Goal: Task Accomplishment & Management: Use online tool/utility

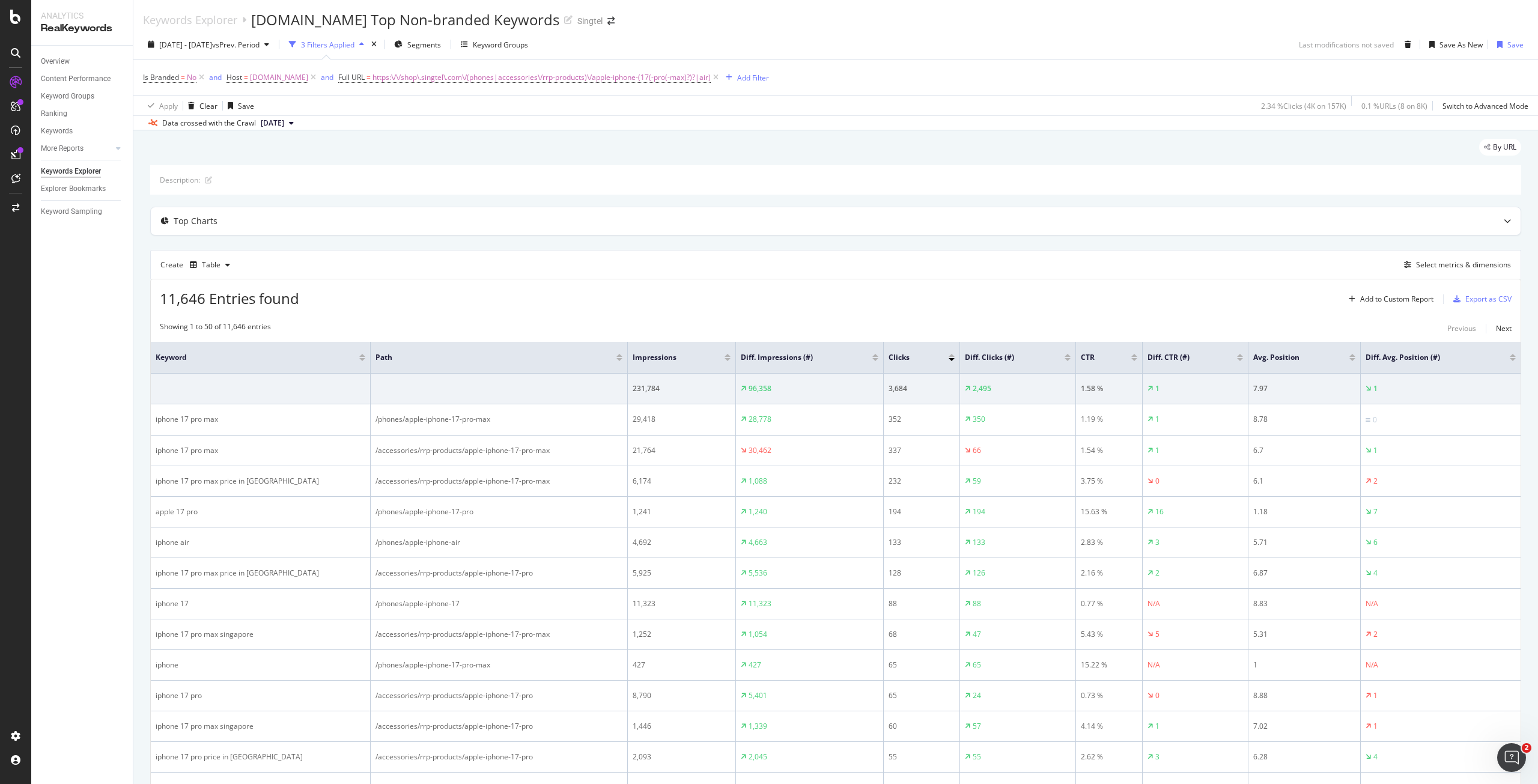
click at [1123, 38] on div "2025 Sep. 14th - Sep. 20th vs Prev. Period 3 Filters Applied Segments Keyword G…" at bounding box center [835, 46] width 1404 height 24
click at [274, 44] on div "button" at bounding box center [266, 45] width 14 height 8
click at [495, 140] on div "By URL" at bounding box center [836, 152] width 1371 height 27
click at [259, 46] on span "vs Prev. Period" at bounding box center [236, 45] width 47 height 10
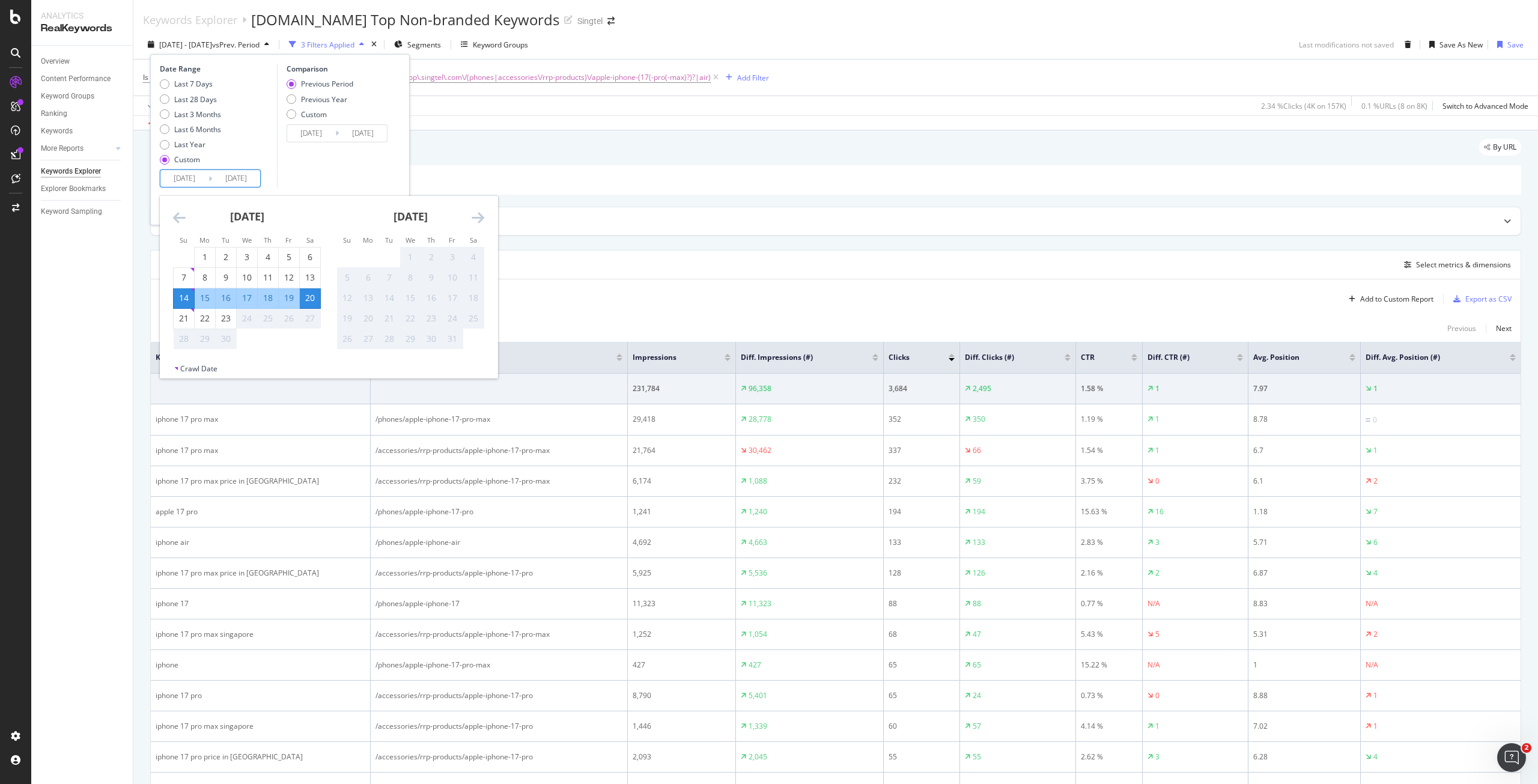
click at [183, 176] on input "2025/09/14" at bounding box center [184, 179] width 48 height 17
click at [188, 276] on div "7" at bounding box center [184, 277] width 21 height 12
type input "2025/09/07"
type input "2025/08/24"
type input "2025/09/06"
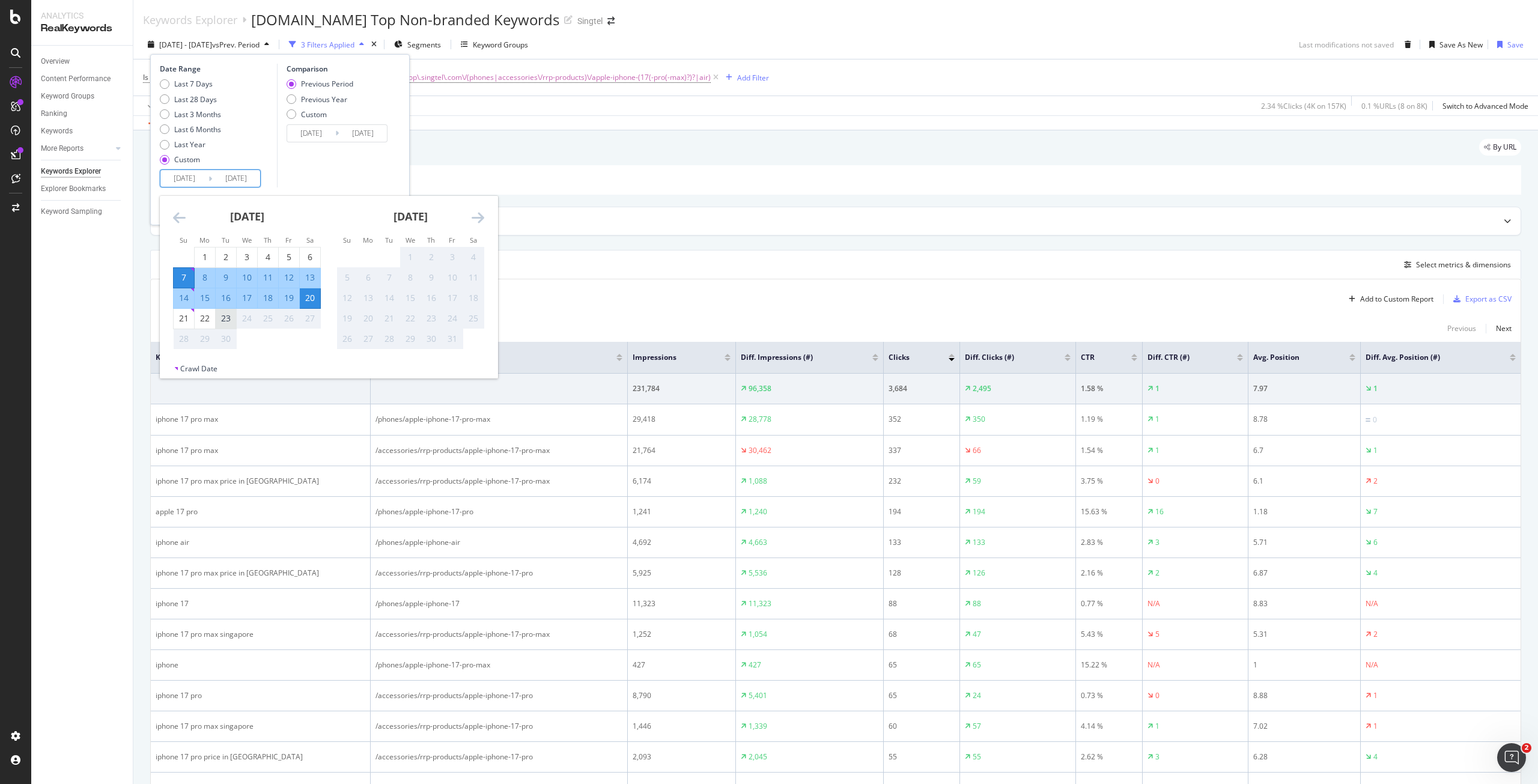
click at [226, 320] on div "23" at bounding box center [226, 318] width 21 height 12
type input "2025/09/23"
type input "2025/08/21"
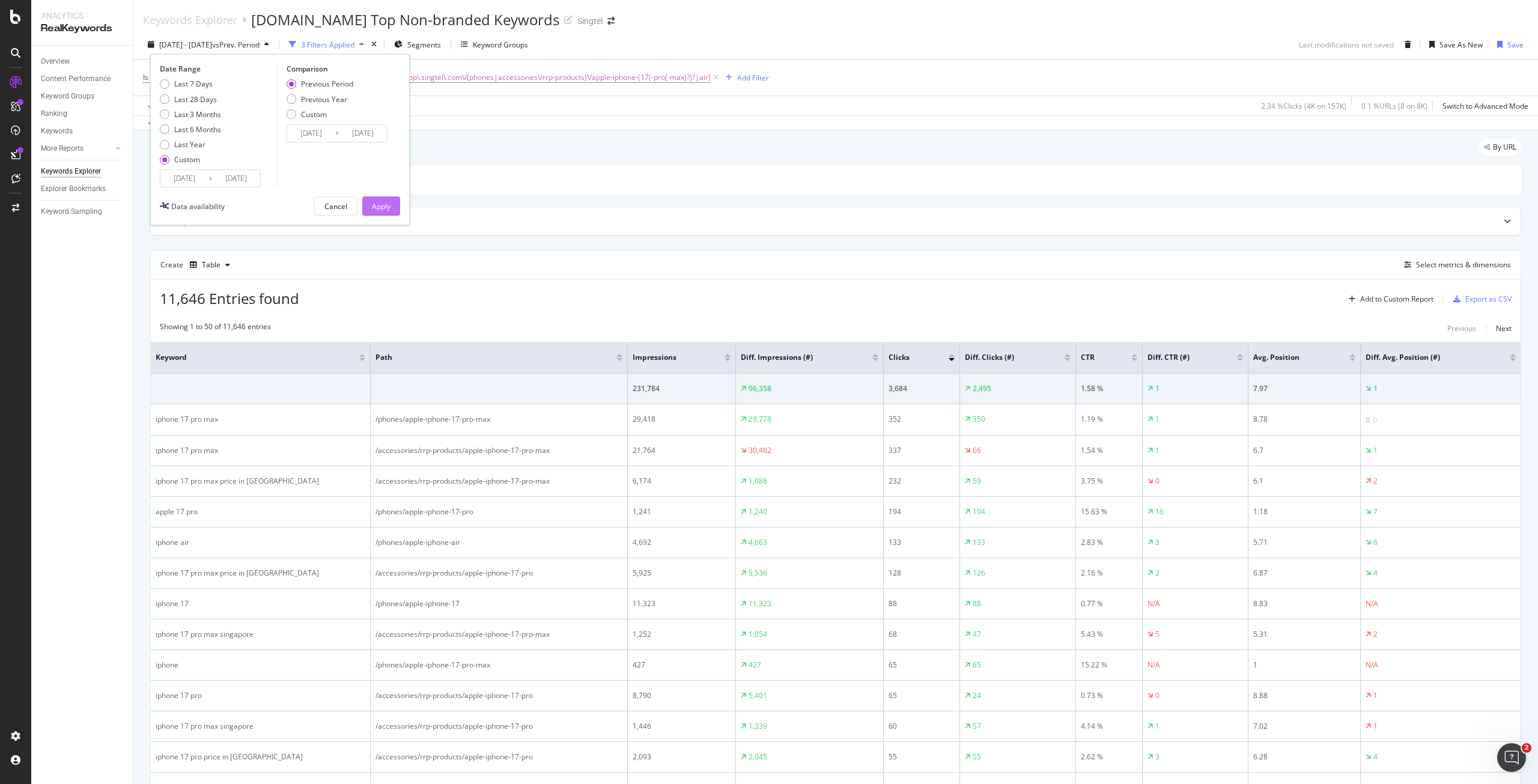
click at [387, 210] on div "Apply" at bounding box center [382, 206] width 19 height 10
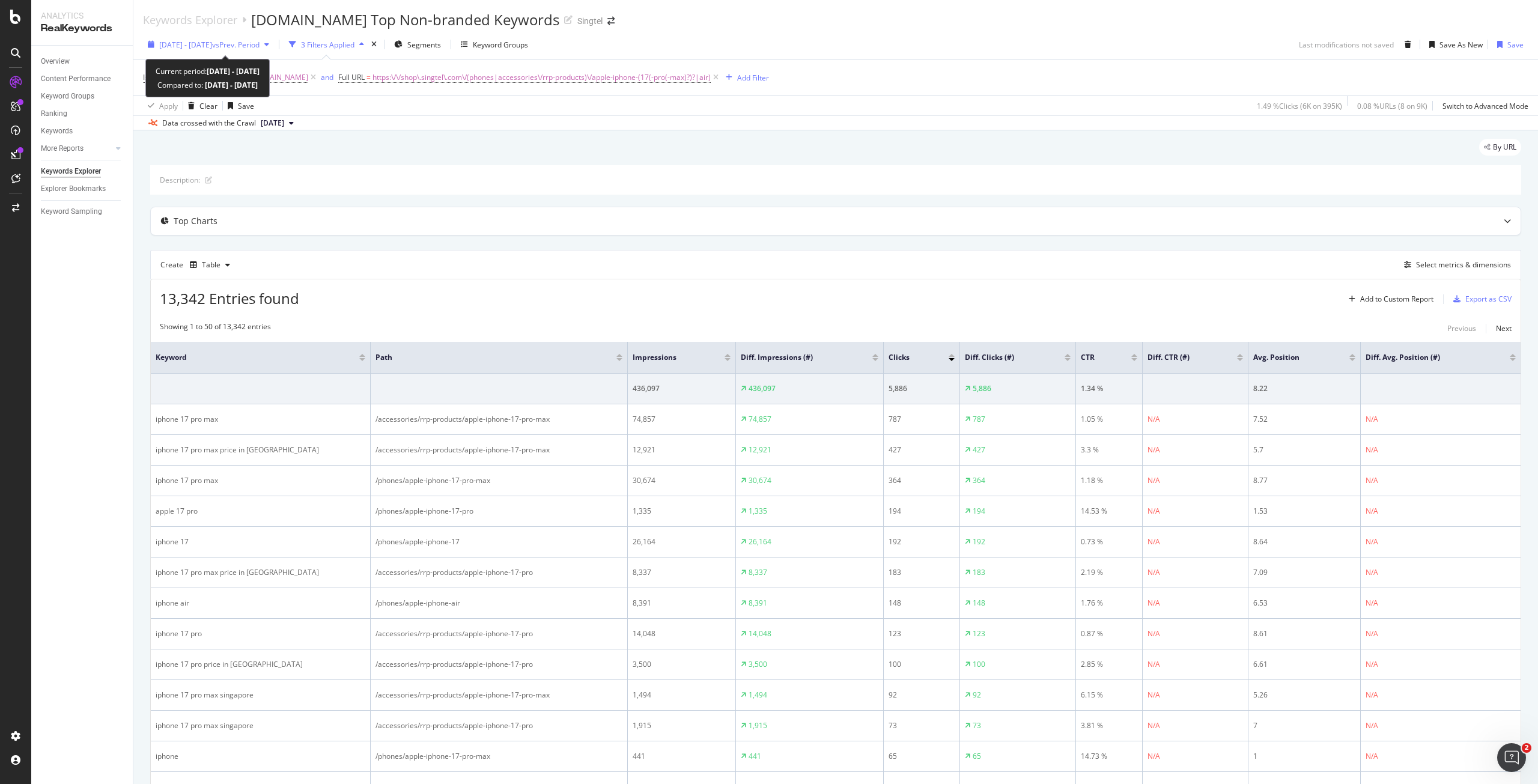
click at [259, 43] on span "vs Prev. Period" at bounding box center [236, 45] width 47 height 10
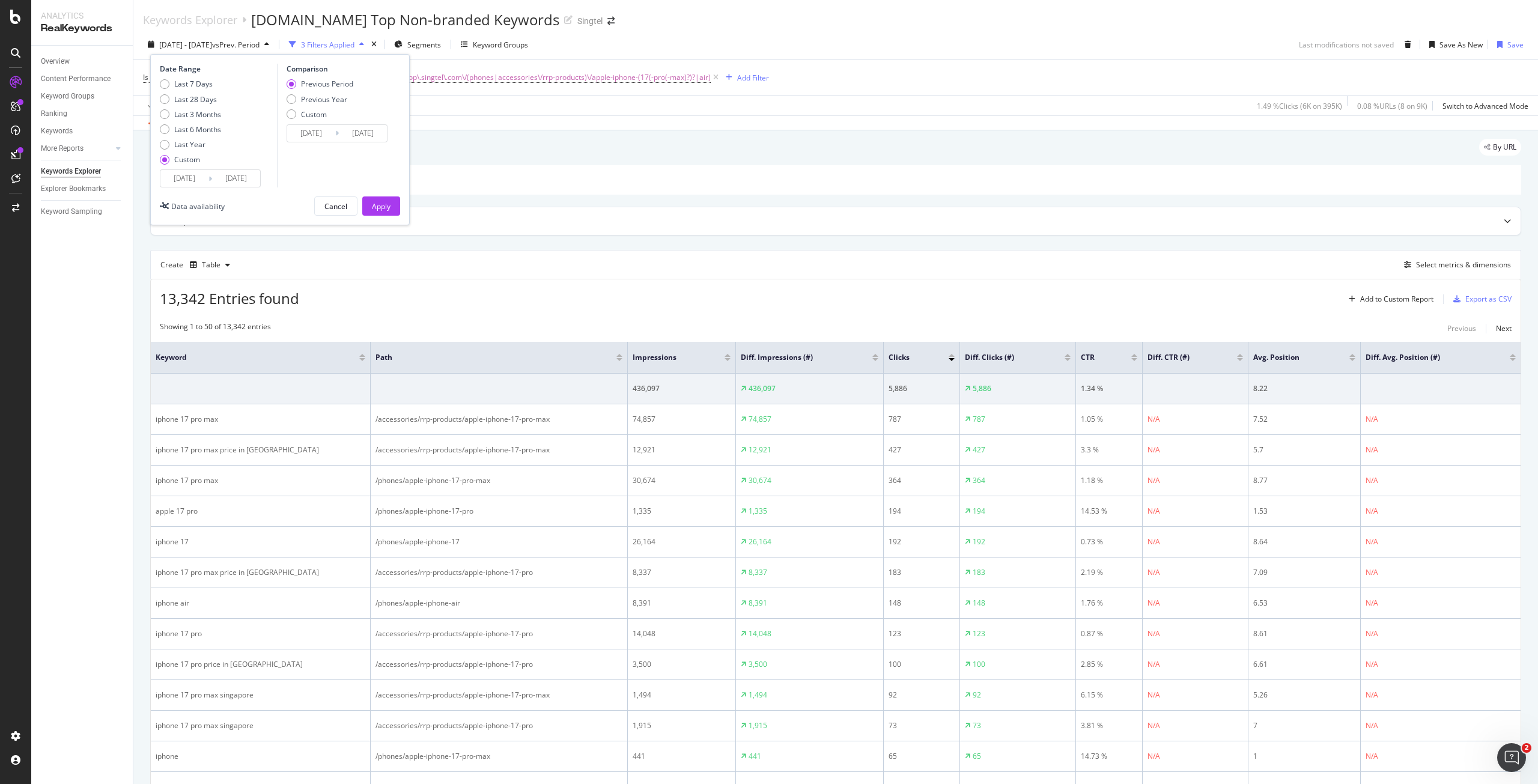
click at [331, 104] on div "Previous Period Previous Year Custom" at bounding box center [320, 101] width 66 height 45
click at [294, 101] on div "Previous Year" at bounding box center [292, 99] width 9 height 9
type input "2024/09/08"
type input "2024/09/24"
click at [382, 209] on div "Apply" at bounding box center [382, 206] width 19 height 10
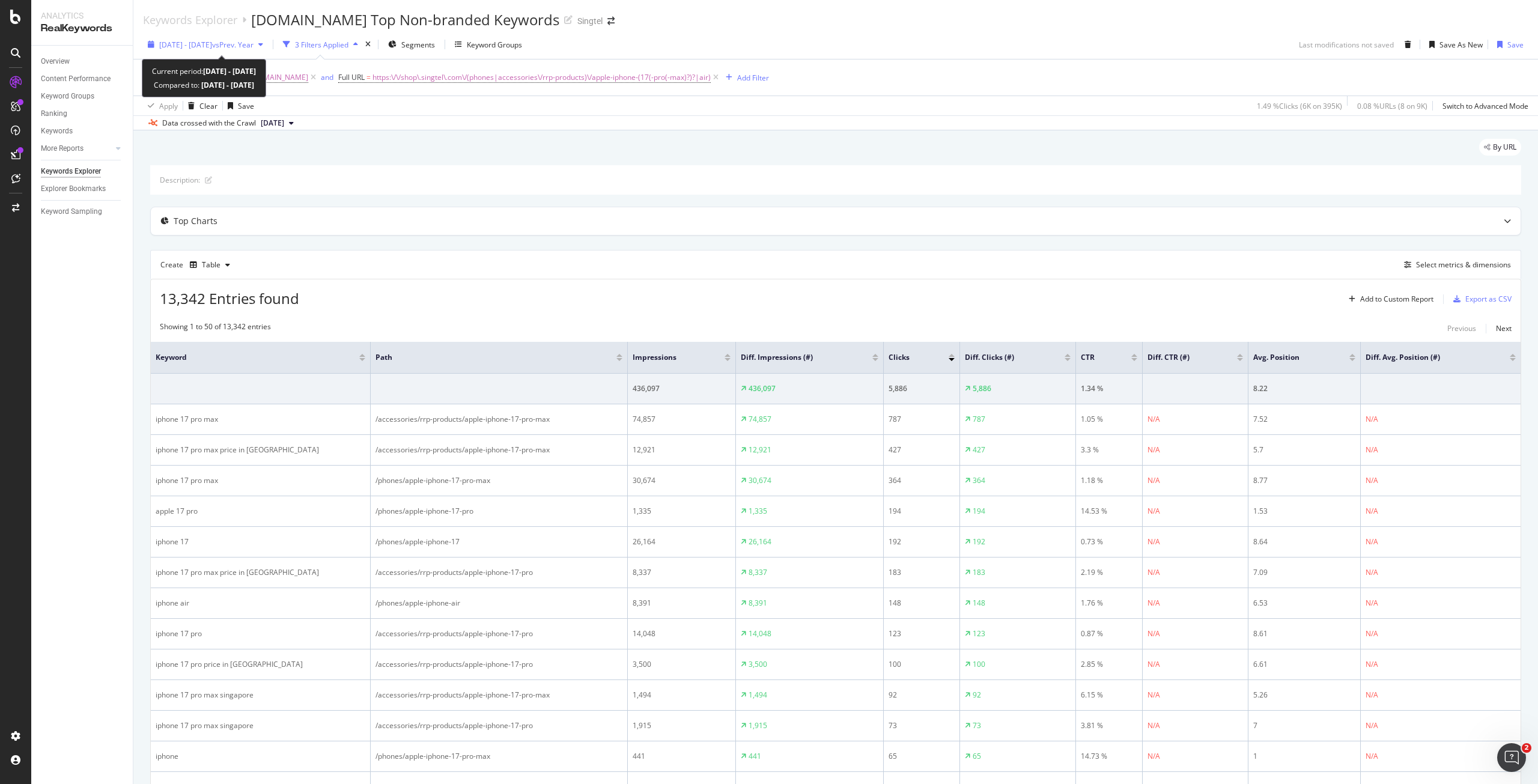
click at [254, 41] on span "vs Prev. Year" at bounding box center [233, 45] width 42 height 10
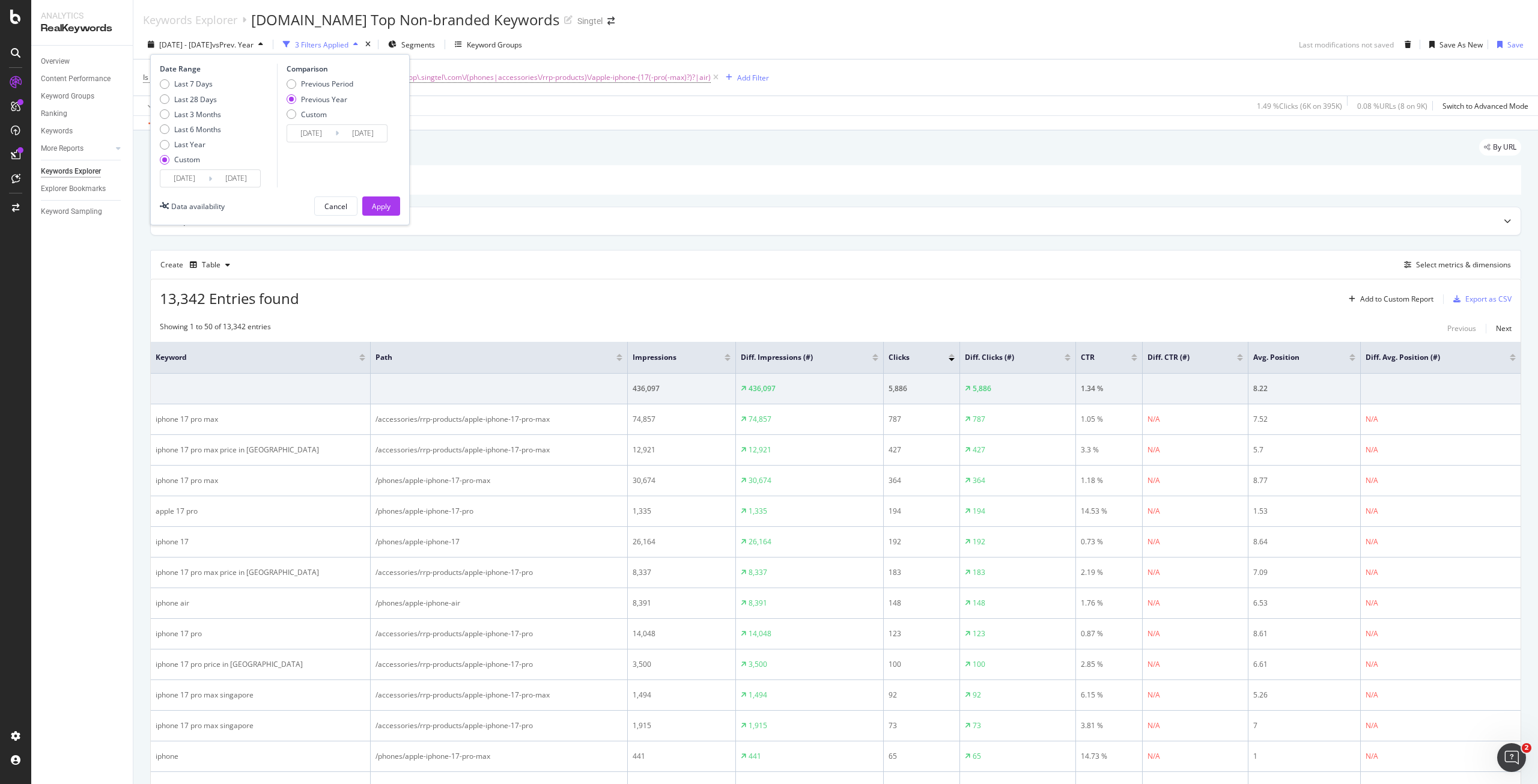
click at [184, 179] on input "2025/09/07" at bounding box center [184, 179] width 48 height 17
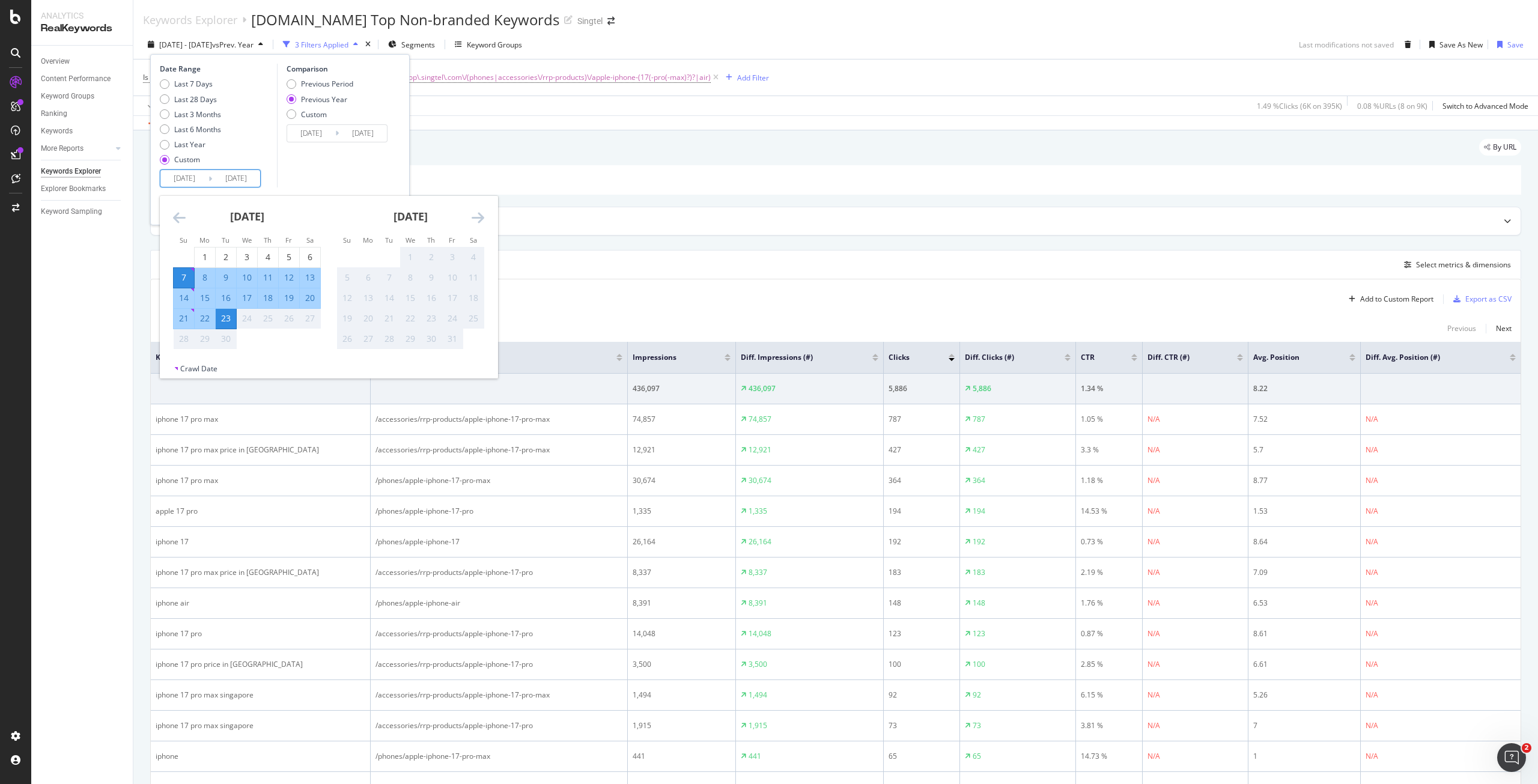
click at [347, 158] on div "Comparison Previous Period Previous Year Custom 2024/09/08 Navigate forward to …" at bounding box center [333, 125] width 115 height 124
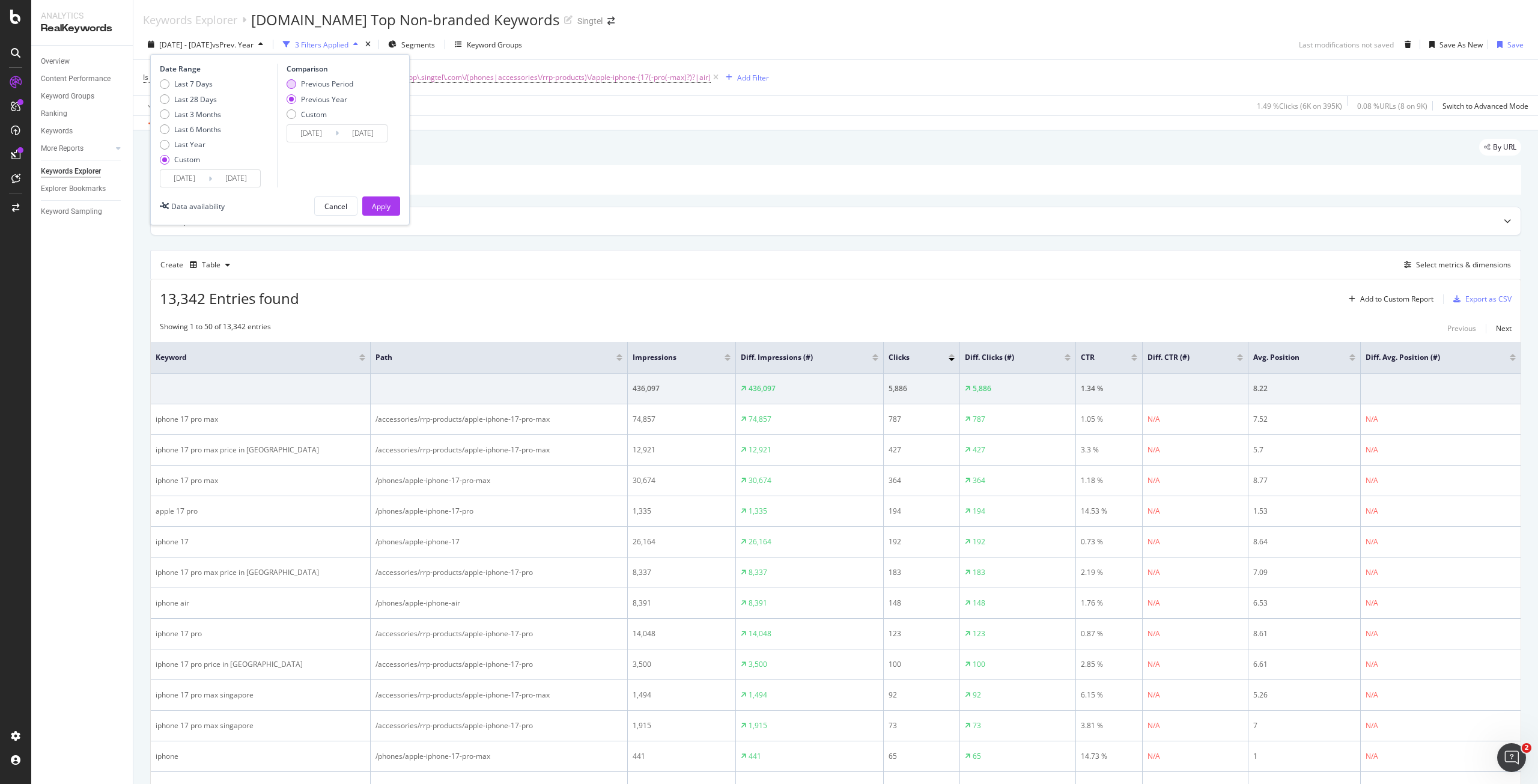
click at [310, 89] on div "Previous Period" at bounding box center [327, 83] width 52 height 10
type input "2025/08/21"
type input "2025/09/06"
click at [373, 199] on div "Apply" at bounding box center [382, 205] width 19 height 18
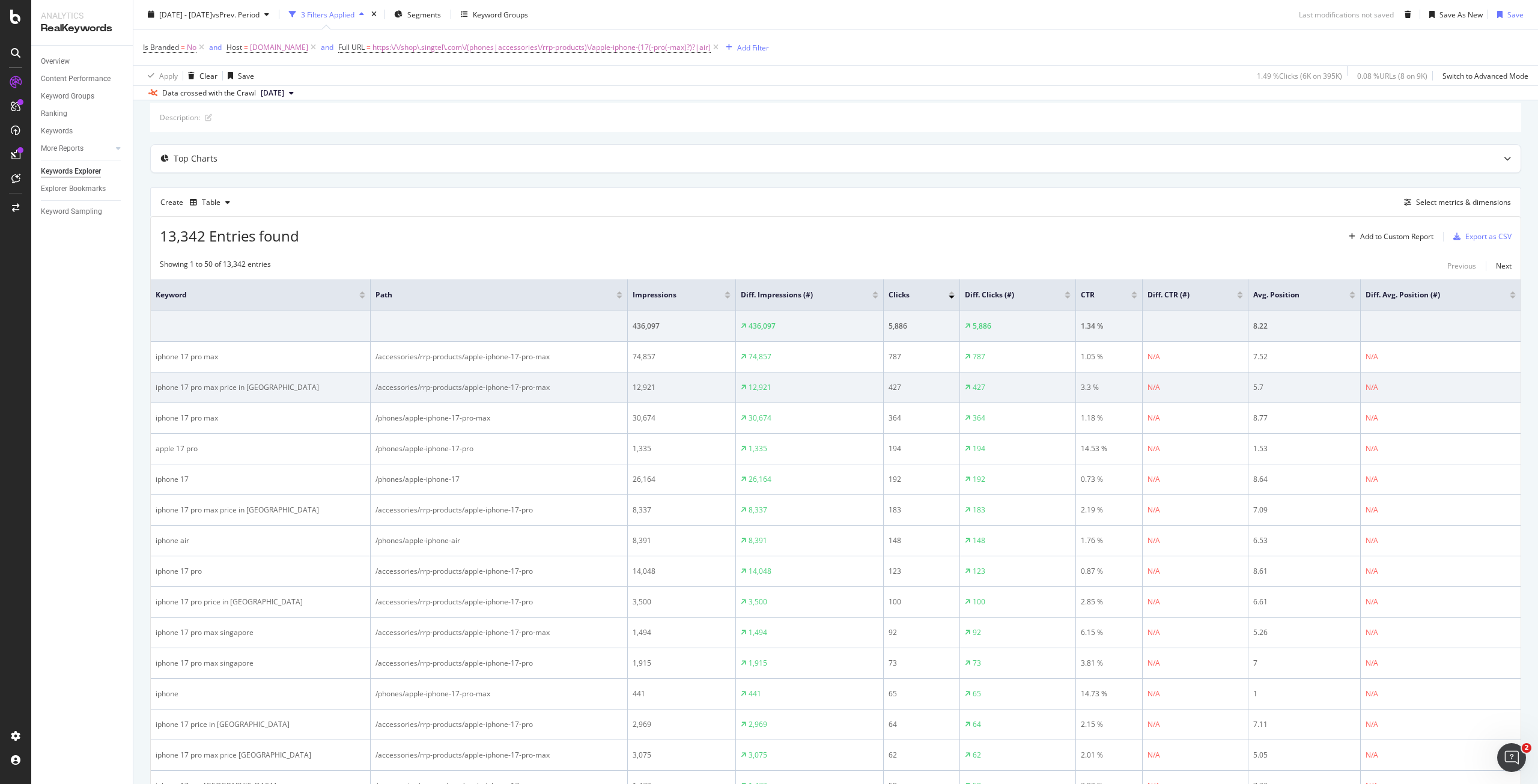
scroll to position [180, 0]
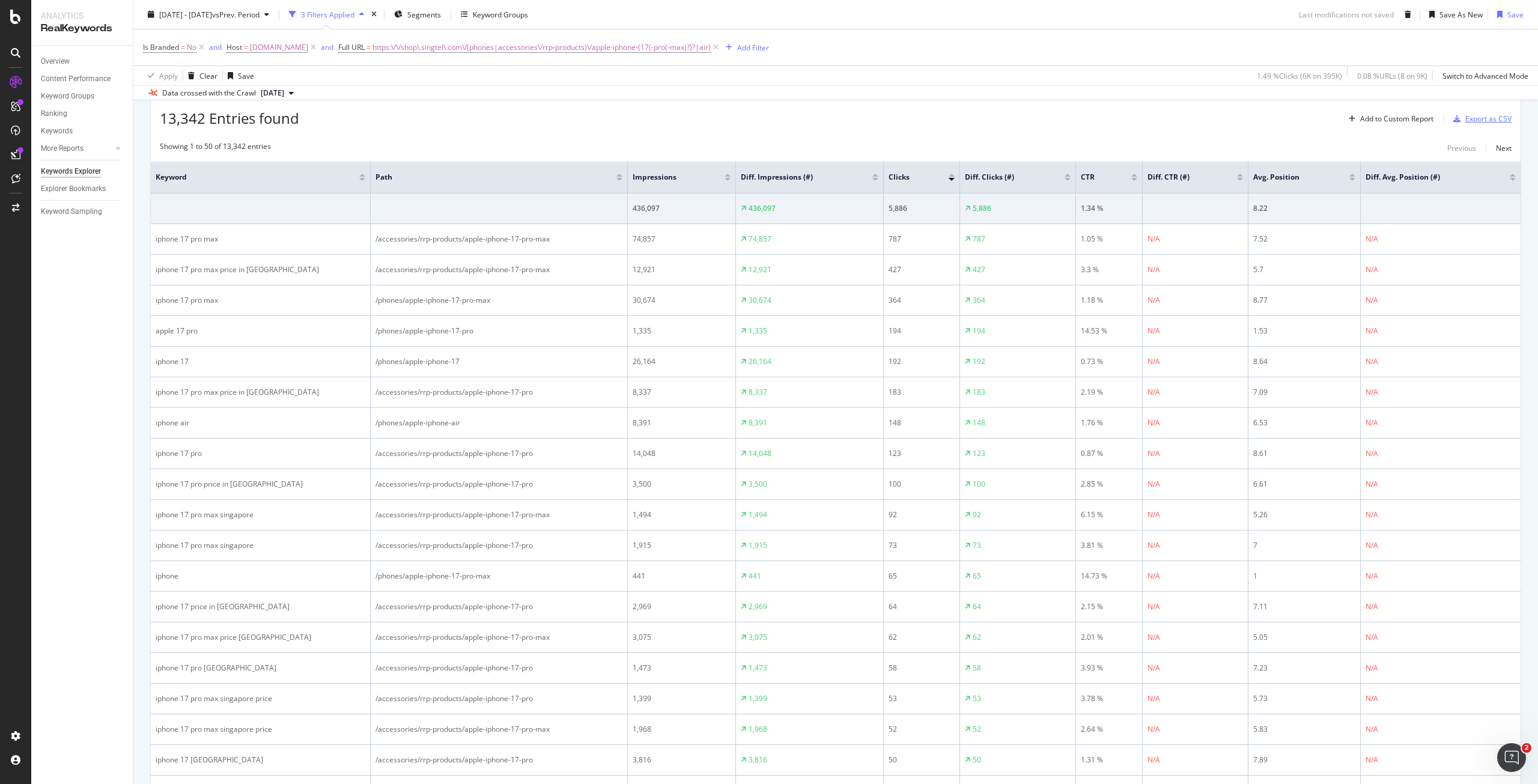
click at [1475, 120] on div "Export as CSV" at bounding box center [1488, 118] width 46 height 10
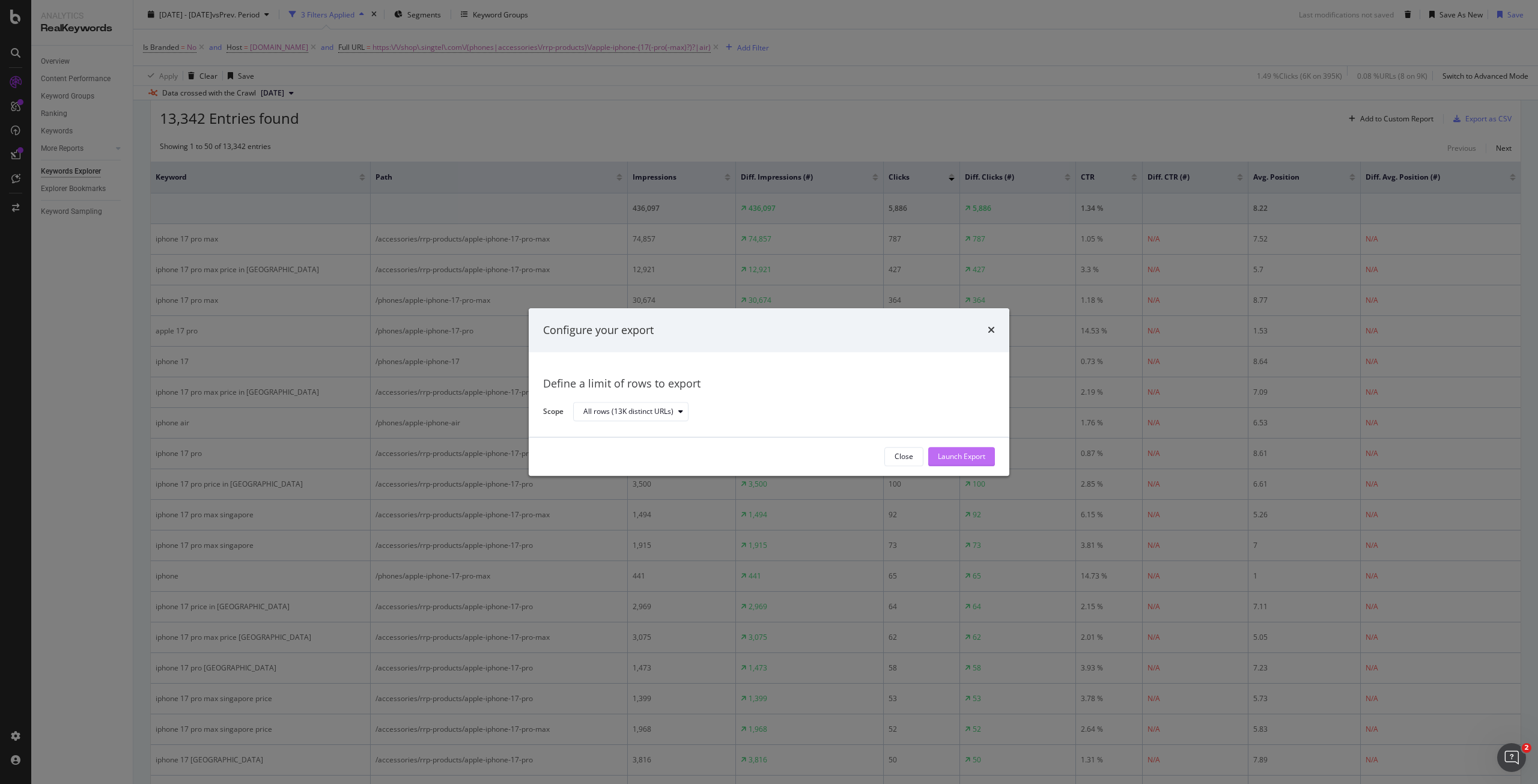
click at [977, 452] on div "Launch Export" at bounding box center [961, 456] width 47 height 10
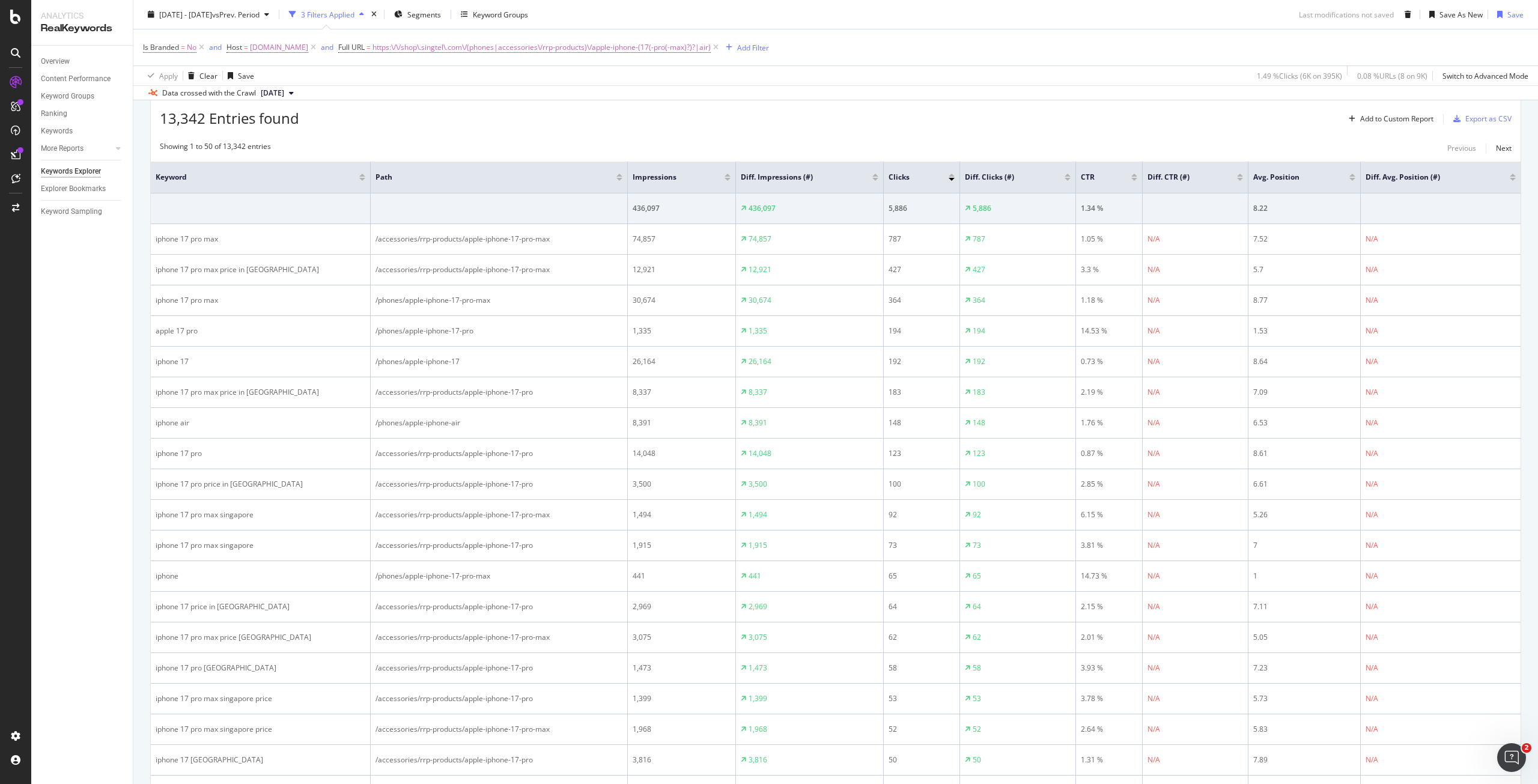
click at [1283, 116] on div "13,342 Entries found Add to Custom Report Export as CSV" at bounding box center [835, 114] width 1370 height 29
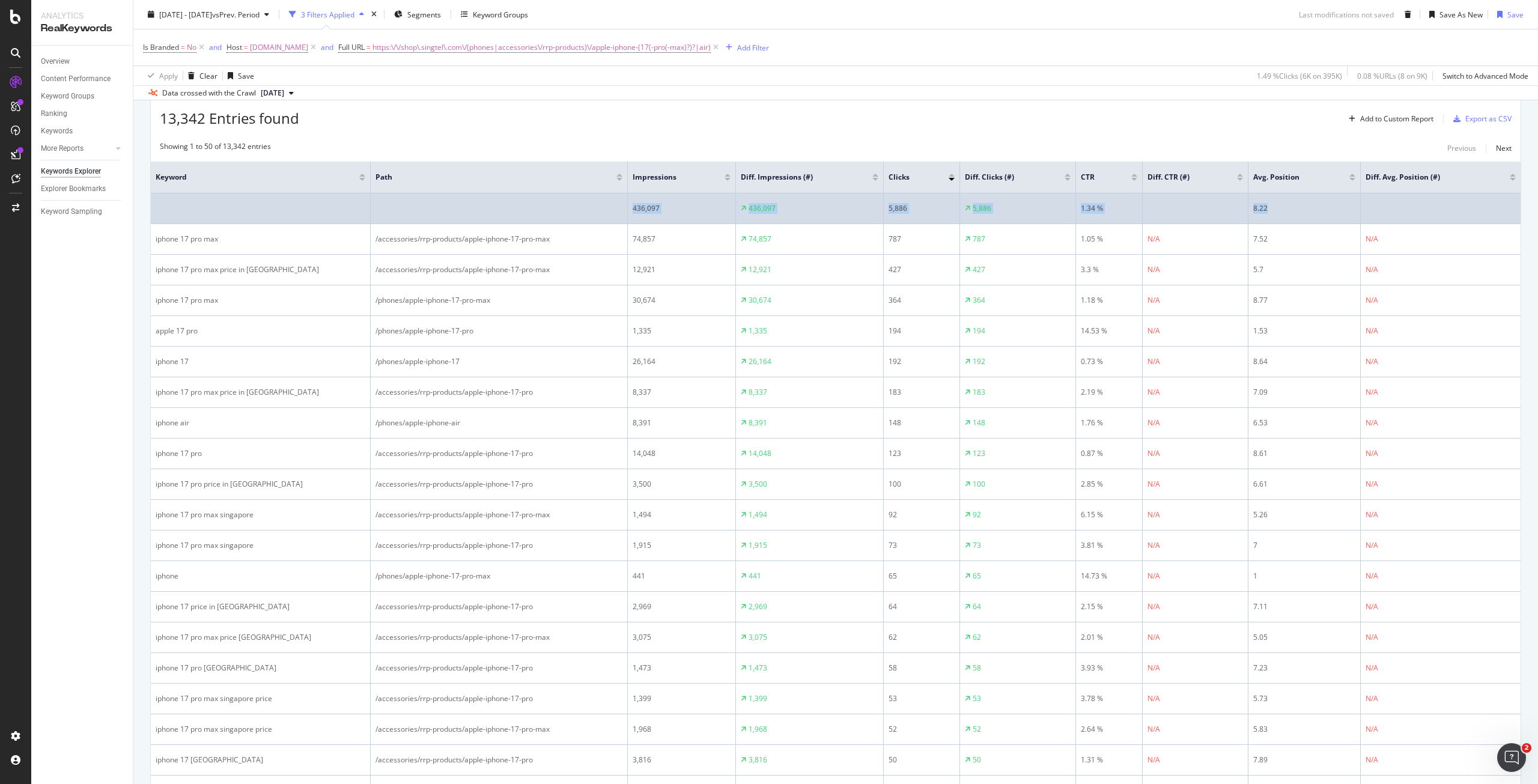
drag, startPoint x: 629, startPoint y: 207, endPoint x: 1299, endPoint y: 196, distance: 670.1
click at [1299, 196] on tr "436,097 436,097 5,886 5,886 1.34 % 8.22" at bounding box center [835, 208] width 1370 height 30
copy tr "436,097 436,097 5,886 5,886 1.34 % 8.22"
click at [685, 205] on div "436,097" at bounding box center [681, 207] width 98 height 10
drag, startPoint x: 681, startPoint y: 209, endPoint x: 611, endPoint y: 206, distance: 70.1
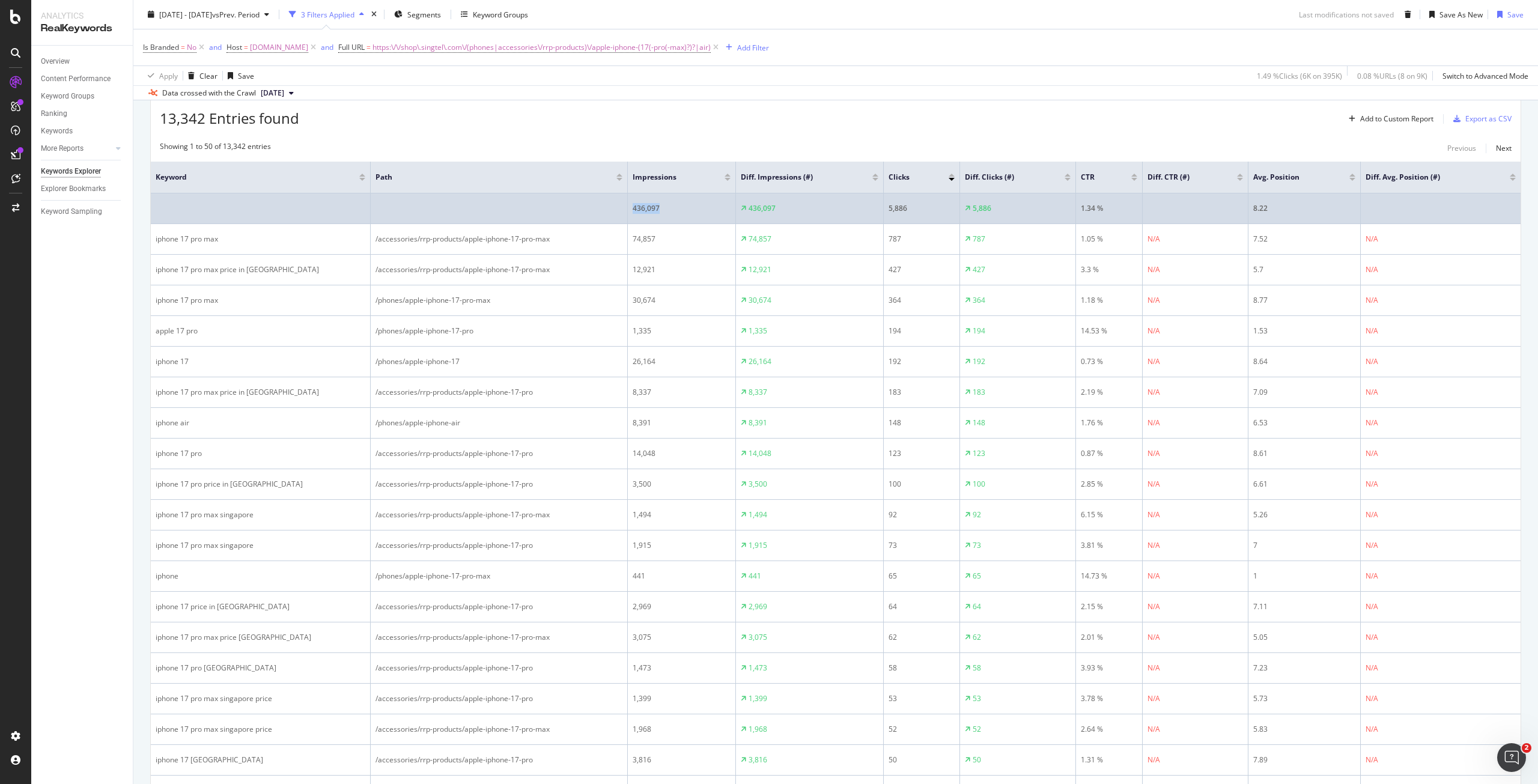
click at [611, 206] on tr "436,097 436,097 5,886 5,886 1.34 % 8.22" at bounding box center [835, 208] width 1370 height 30
copy tr "436,097"
drag, startPoint x: 749, startPoint y: 206, endPoint x: 777, endPoint y: 205, distance: 28.0
click at [777, 205] on div "436,097" at bounding box center [809, 207] width 137 height 10
copy div "436,097"
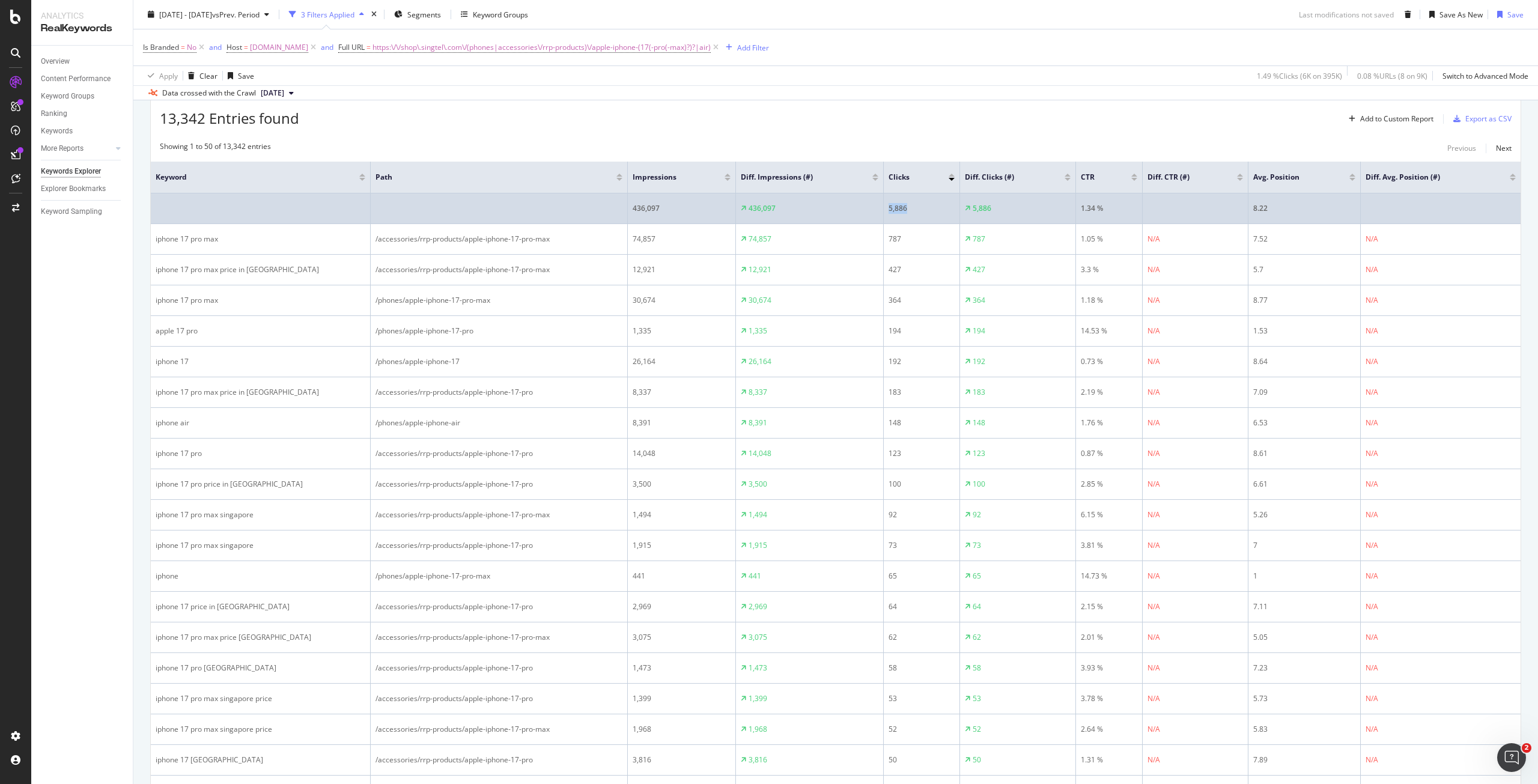
drag, startPoint x: 888, startPoint y: 205, endPoint x: 910, endPoint y: 205, distance: 22.0
click at [910, 205] on td "5,886" at bounding box center [921, 208] width 77 height 30
copy div "5,886"
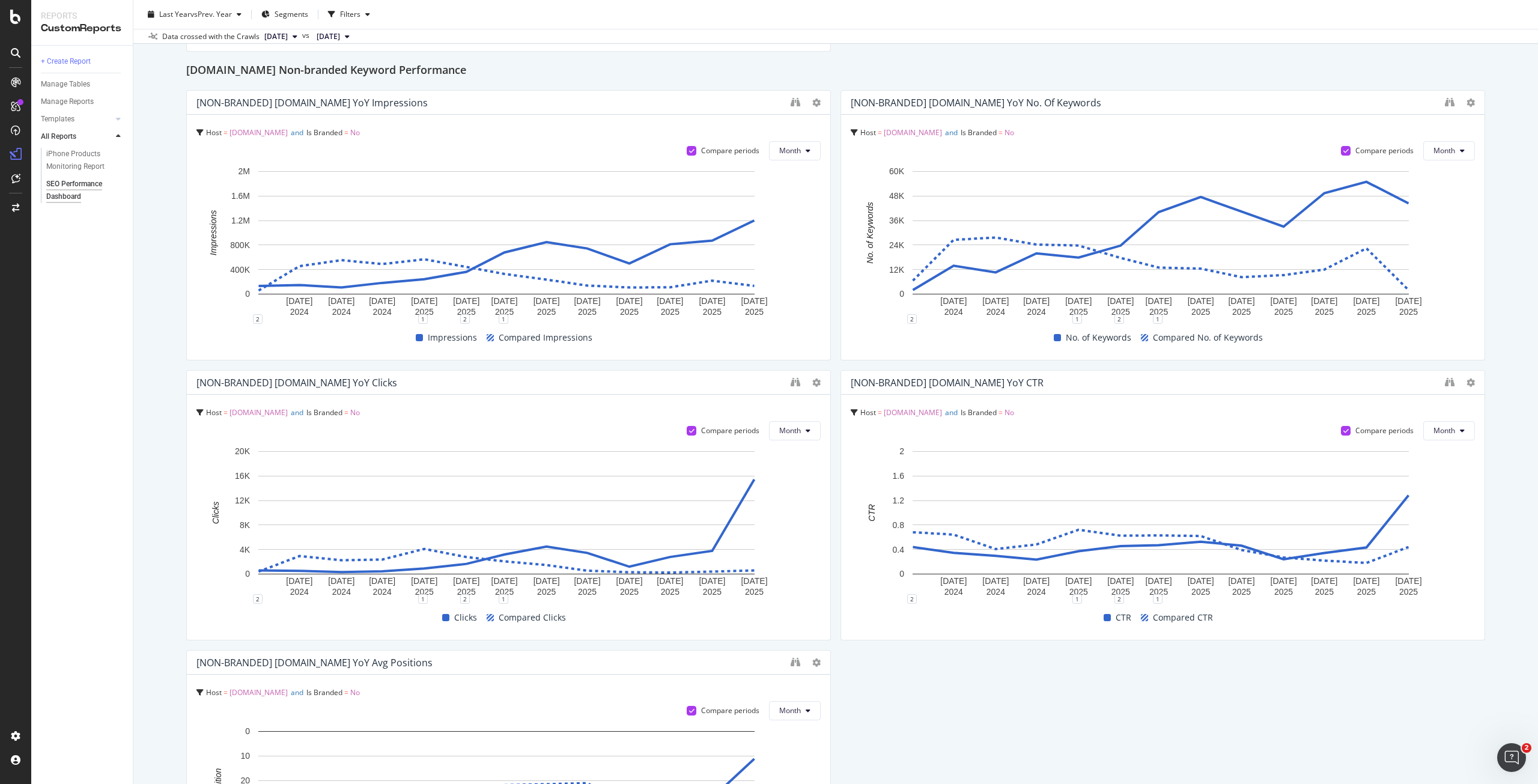
scroll to position [1502, 0]
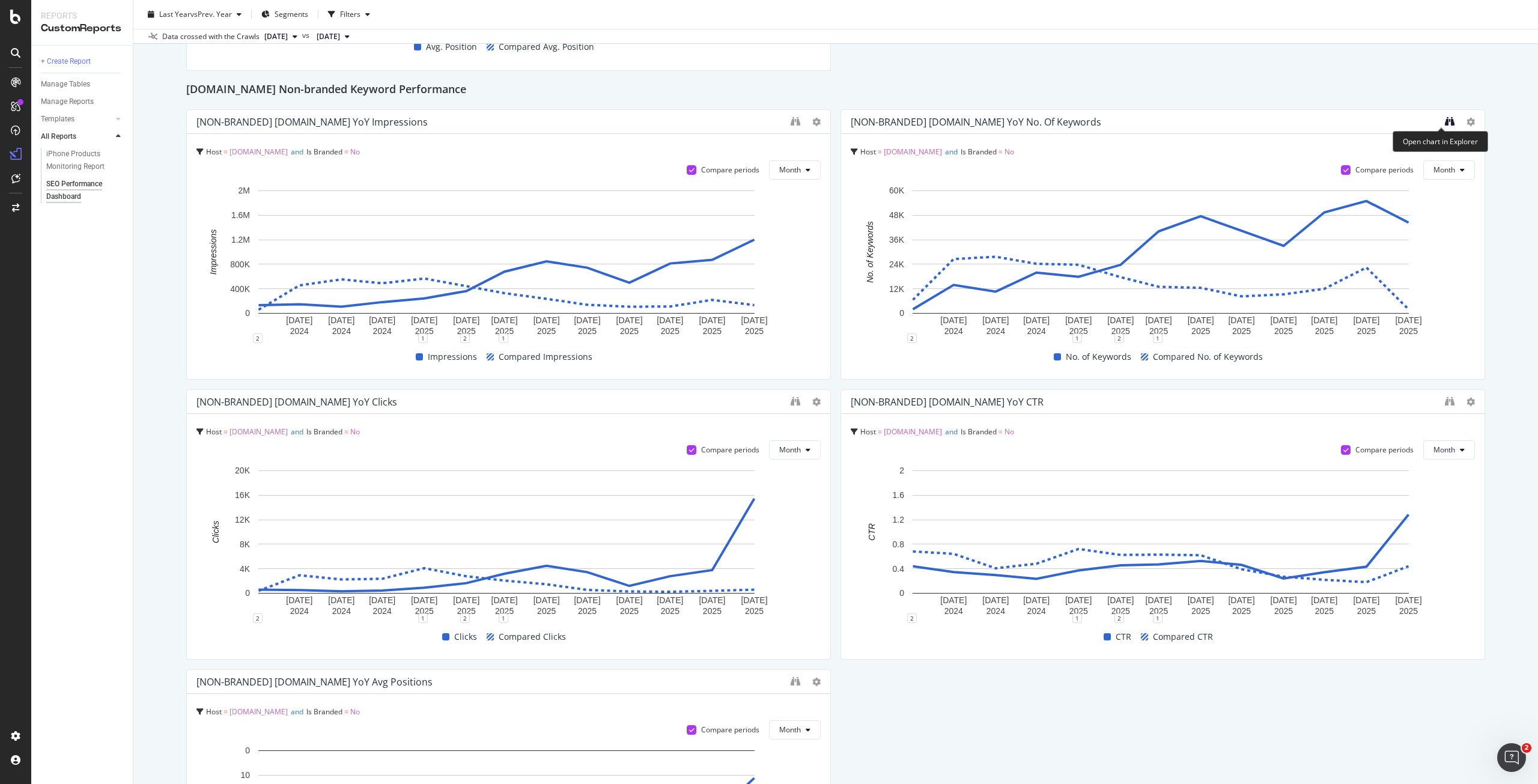
click at [1445, 121] on icon "binoculars" at bounding box center [1450, 121] width 9 height 9
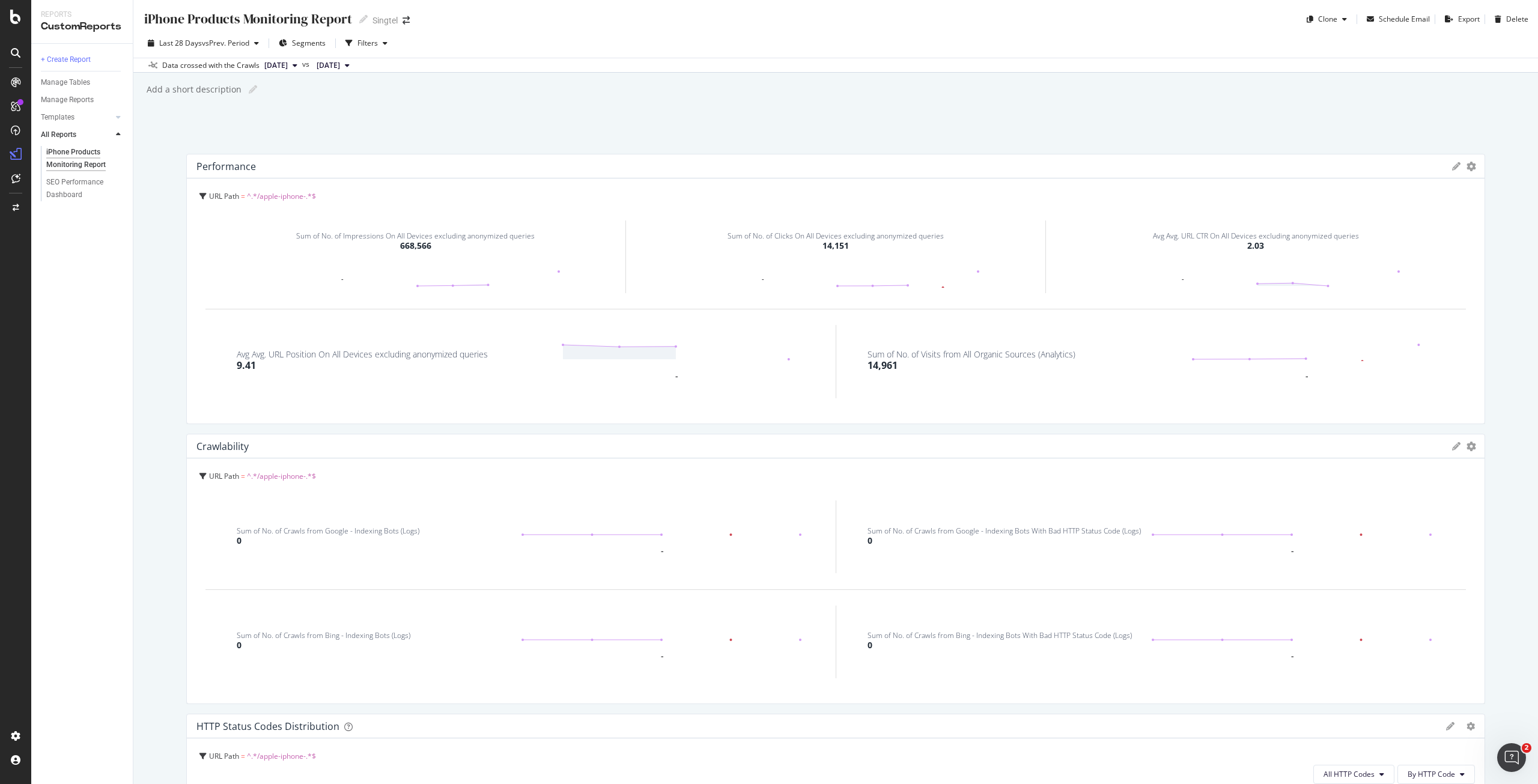
scroll to position [1081, 0]
